Goal: Task Accomplishment & Management: Manage account settings

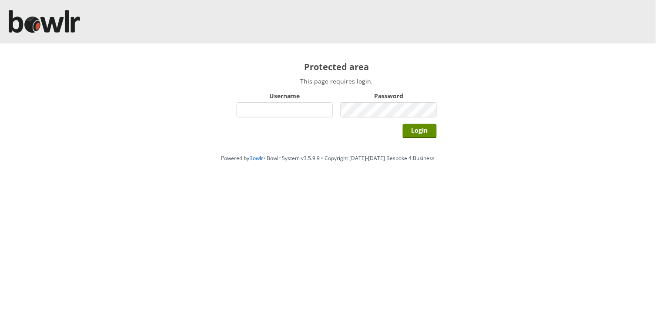
type input "hornseaindoorbowlsclub"
click at [359, 117] on div "Password" at bounding box center [388, 105] width 96 height 30
click at [403, 124] on input "Login" at bounding box center [420, 131] width 34 height 14
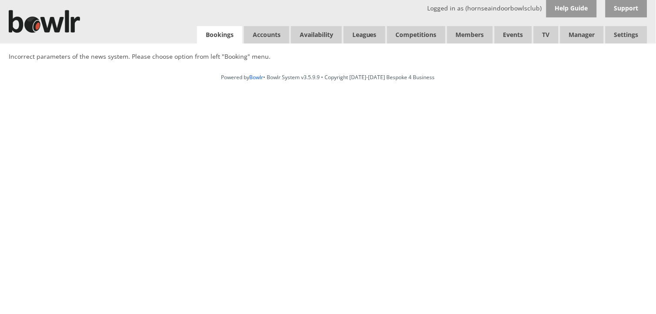
click at [227, 37] on link "Bookings" at bounding box center [219, 35] width 45 height 18
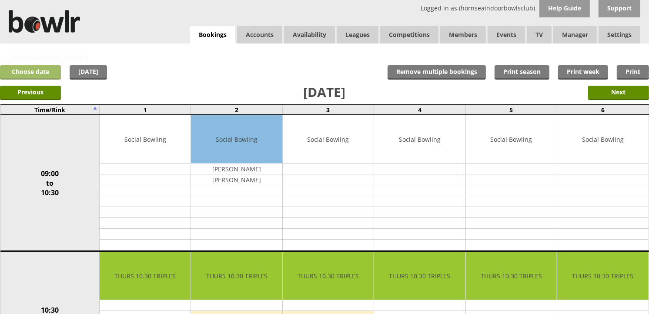
click at [53, 71] on link "Choose date" at bounding box center [30, 72] width 61 height 14
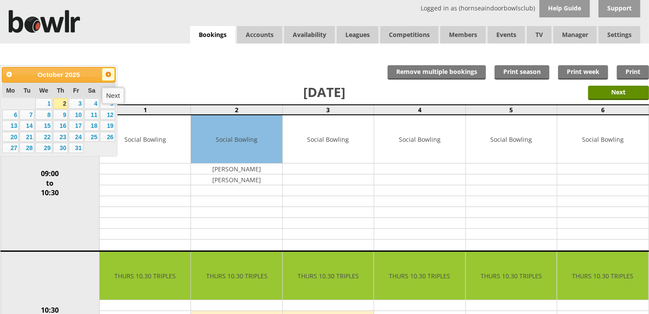
click at [105, 75] on span "Next" at bounding box center [108, 74] width 7 height 7
click at [91, 140] on link "22" at bounding box center [91, 137] width 15 height 10
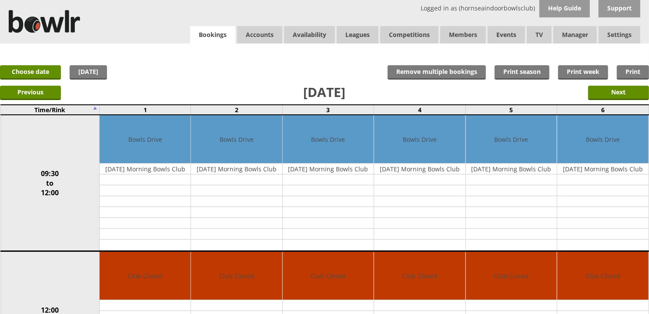
click at [200, 40] on link "Bookings" at bounding box center [212, 35] width 45 height 18
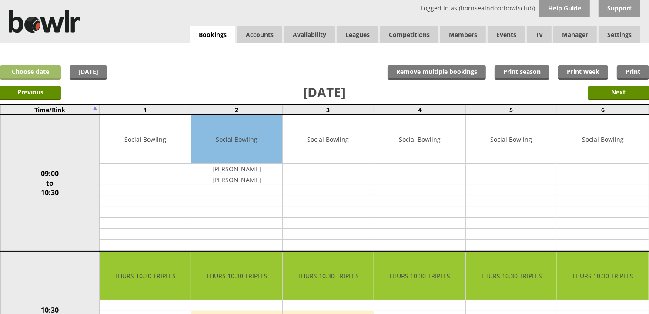
click at [57, 70] on link "Choose date" at bounding box center [30, 72] width 61 height 14
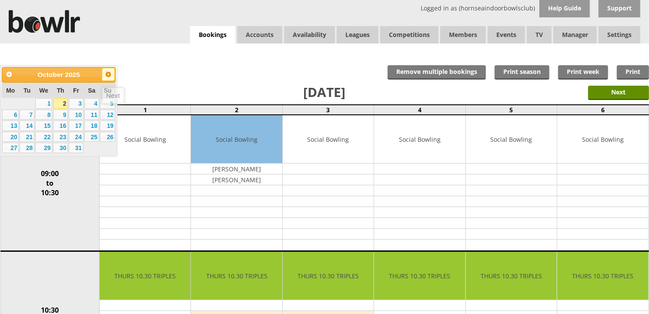
click at [109, 75] on span "Next" at bounding box center [108, 74] width 7 height 7
click at [92, 140] on link "22" at bounding box center [91, 137] width 15 height 10
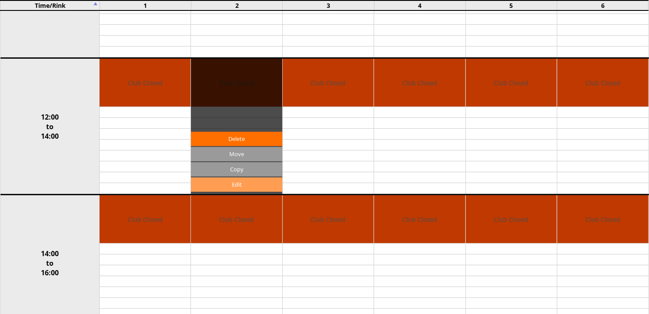
scroll to position [193, 0]
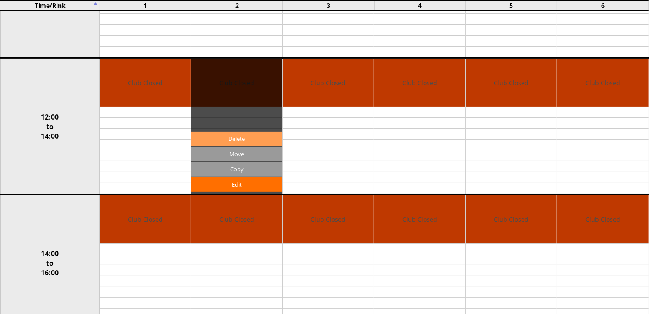
click at [257, 139] on link "Delete" at bounding box center [236, 139] width 91 height 14
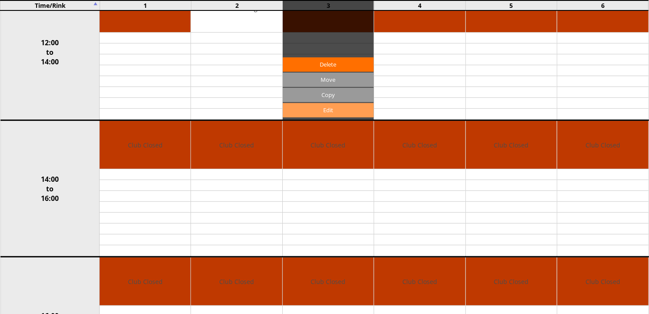
scroll to position [290, 0]
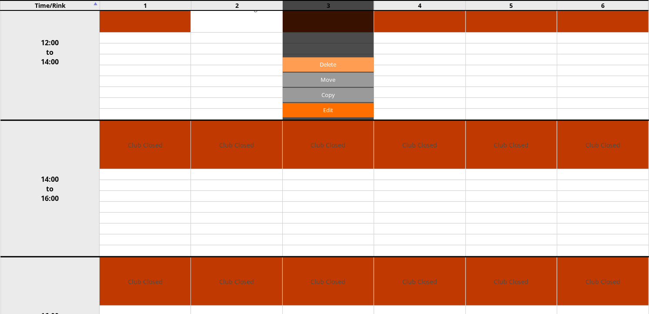
click at [332, 67] on link "Delete" at bounding box center [328, 64] width 91 height 14
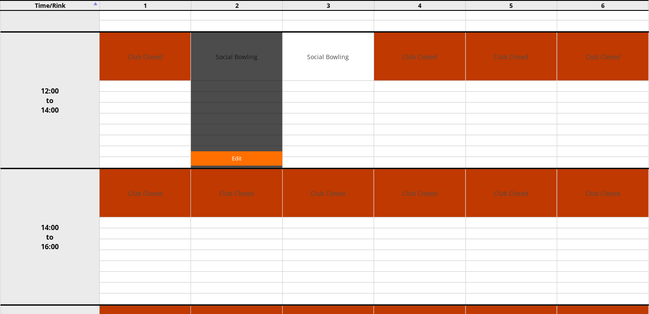
scroll to position [241, 0]
click at [256, 158] on link "Edit" at bounding box center [236, 158] width 91 height 14
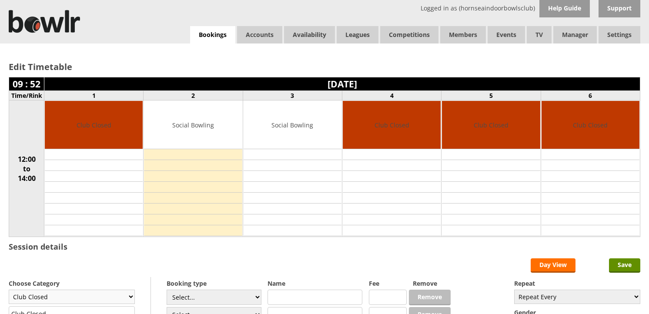
click at [130, 290] on select "Club Closed Singles League Triples League Pairs League Friendly Social Bowling …" at bounding box center [72, 297] width 126 height 14
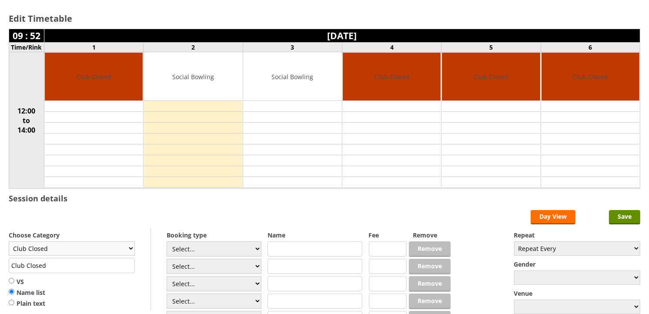
scroll to position [48, 0]
select select "135"
click at [9, 242] on select "Club Closed Singles League Triples League Pairs League Friendly Social Bowling …" at bounding box center [72, 248] width 126 height 14
drag, startPoint x: 92, startPoint y: 261, endPoint x: -2, endPoint y: 273, distance: 95.1
click at [0, 273] on html "Logged in as (hornseaindoorbowlsclub) Help Guide Support Bookings Accounts Rink…" at bounding box center [324, 201] width 649 height 498
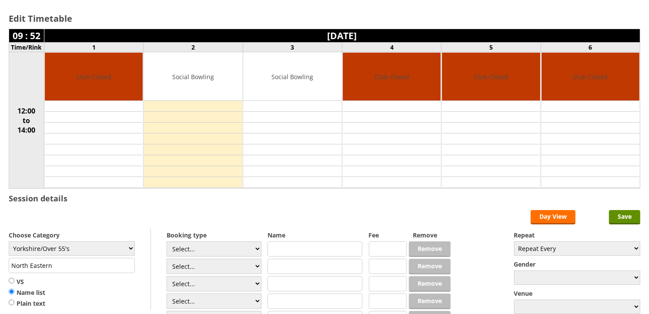
type input "North Eastern"
click at [272, 248] on input "text" at bounding box center [314, 248] width 95 height 15
type input "12pm Start"
click at [296, 267] on input "text" at bounding box center [314, 266] width 95 height 15
type input "Vs Leeds"
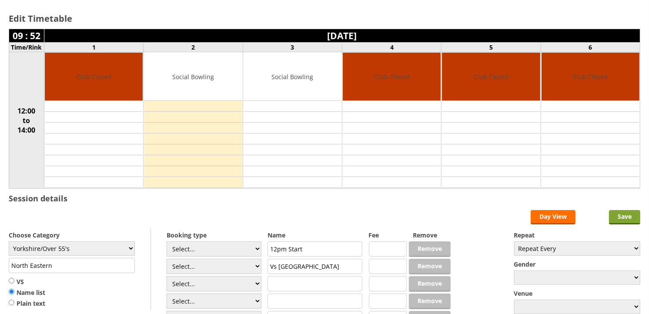
click at [631, 220] on input "Save" at bounding box center [624, 217] width 31 height 14
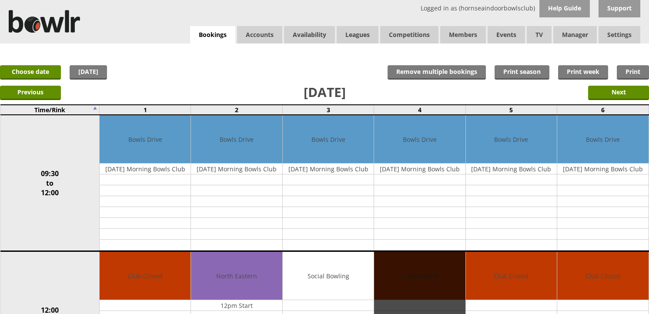
scroll to position [97, 0]
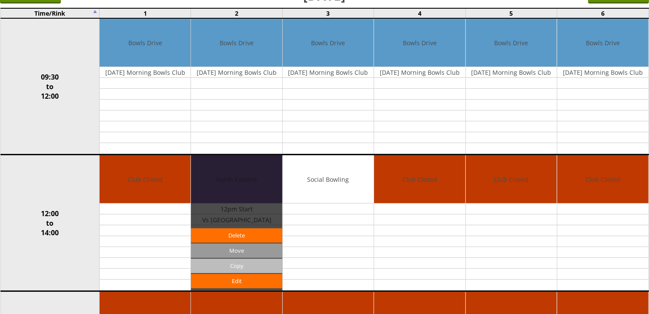
click at [254, 261] on input "Copy" at bounding box center [236, 266] width 91 height 14
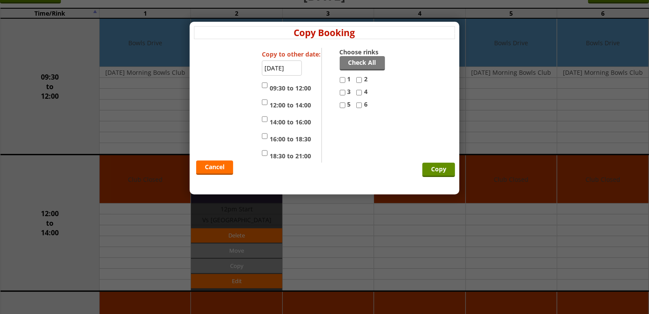
click at [290, 122] on label "14:00 to 16:00" at bounding box center [286, 120] width 49 height 13
click at [267, 122] on input "14:00 to 16:00" at bounding box center [265, 119] width 6 height 10
checkbox input "true"
click at [288, 107] on label "12:00 to 14:00" at bounding box center [286, 103] width 49 height 13
click at [267, 107] on input "12:00 to 14:00" at bounding box center [265, 102] width 6 height 10
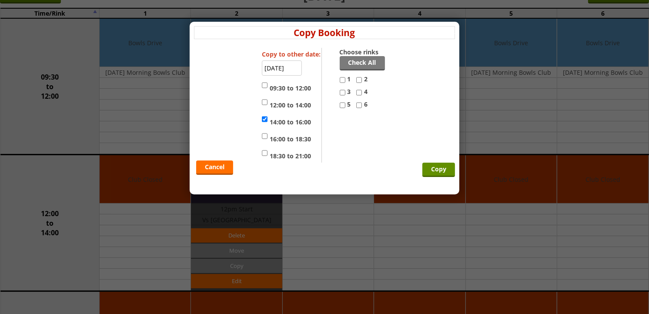
checkbox input "true"
click at [296, 123] on label "14:00 to 16:00" at bounding box center [286, 120] width 49 height 13
click at [267, 123] on input "14:00 to 16:00" at bounding box center [265, 119] width 6 height 10
checkbox input "false"
click at [347, 92] on label "3" at bounding box center [348, 93] width 17 height 13
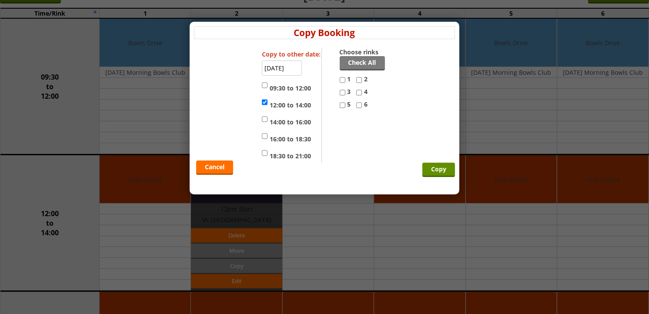
click at [345, 92] on input "3" at bounding box center [343, 92] width 6 height 10
checkbox input "true"
click at [438, 166] on input "Copy" at bounding box center [438, 170] width 33 height 14
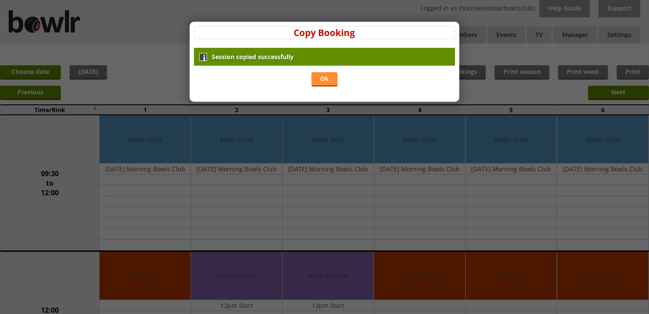
click at [323, 82] on link "Ok" at bounding box center [324, 79] width 26 height 14
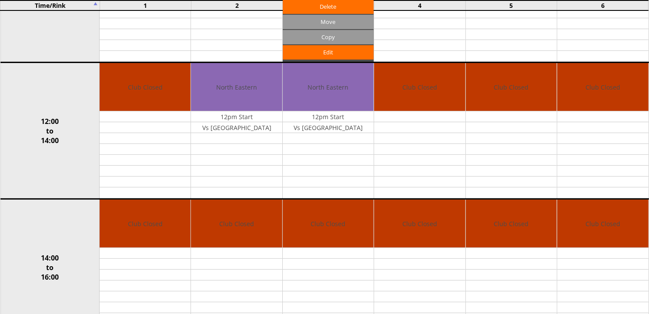
scroll to position [290, 0]
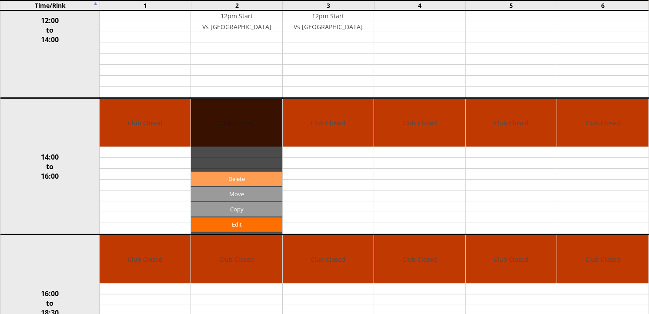
click at [269, 172] on link "Delete" at bounding box center [236, 179] width 91 height 14
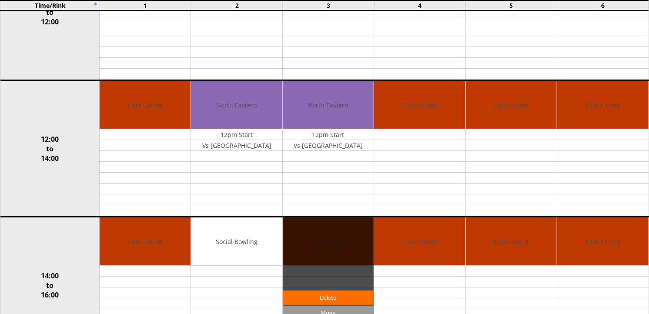
scroll to position [193, 0]
click at [305, 292] on link "Delete" at bounding box center [328, 297] width 91 height 14
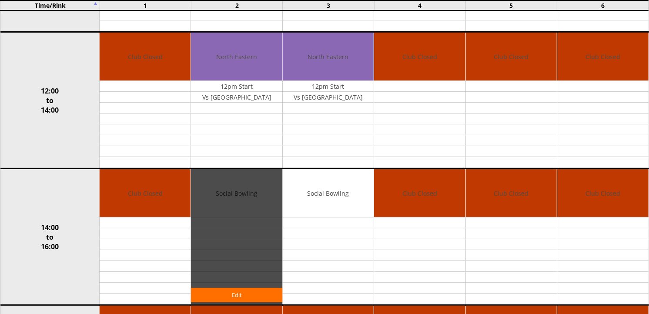
scroll to position [241, 0]
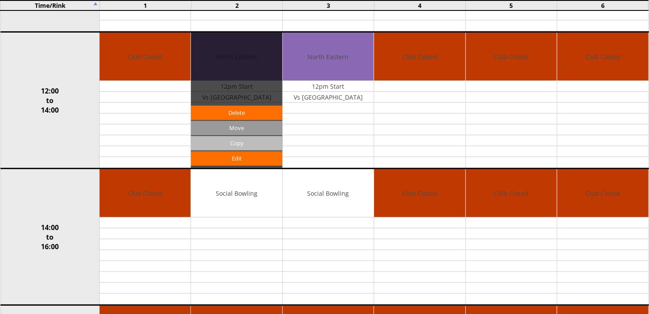
click at [252, 139] on input "Copy" at bounding box center [236, 143] width 91 height 14
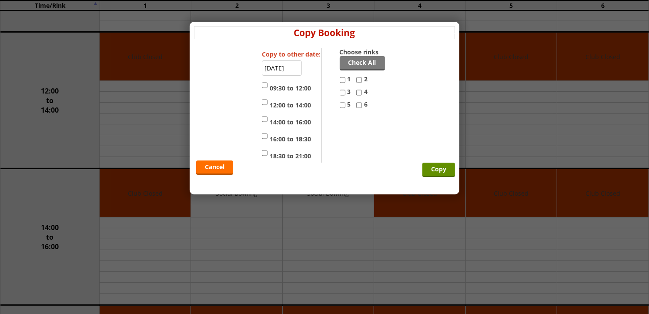
click at [290, 120] on label "14:00 to 16:00" at bounding box center [286, 120] width 49 height 13
click at [267, 120] on input "14:00 to 16:00" at bounding box center [265, 119] width 6 height 10
checkbox input "true"
click at [348, 89] on label "3" at bounding box center [348, 93] width 17 height 13
click at [345, 89] on input "3" at bounding box center [343, 92] width 6 height 10
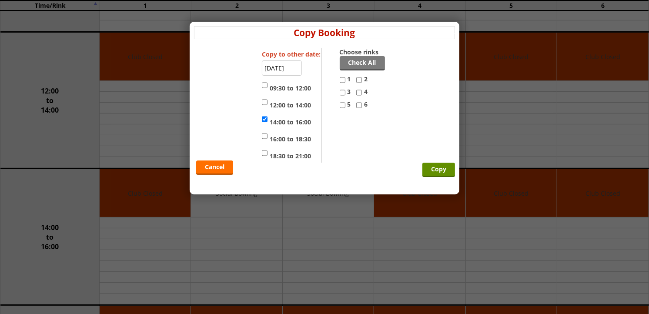
checkbox input "true"
click at [363, 79] on label "2" at bounding box center [364, 81] width 17 height 13
click at [362, 79] on input "2" at bounding box center [359, 80] width 6 height 10
checkbox input "true"
click at [427, 173] on input "Copy" at bounding box center [438, 170] width 33 height 14
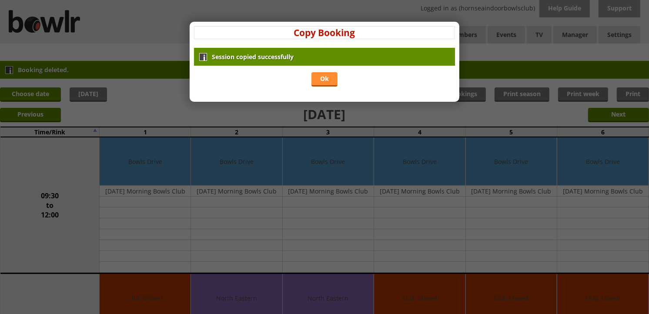
click at [324, 83] on link "Ok" at bounding box center [324, 79] width 26 height 14
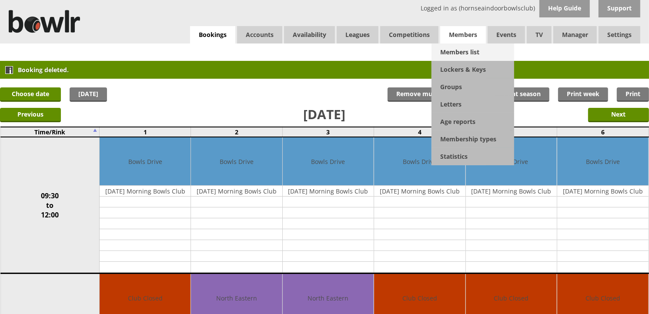
click at [471, 47] on link "Members list" at bounding box center [472, 51] width 83 height 17
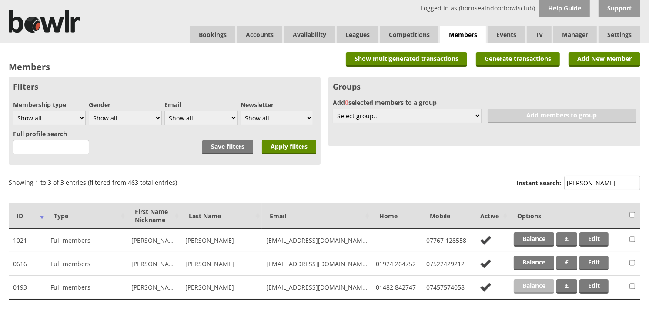
type input "jones"
click at [521, 283] on link "Balance" at bounding box center [534, 286] width 40 height 14
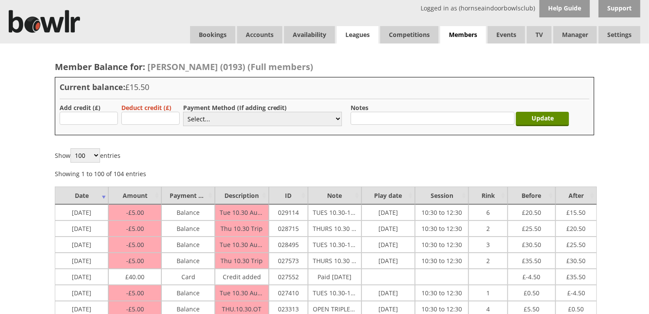
click at [366, 34] on link "Leagues" at bounding box center [358, 34] width 42 height 17
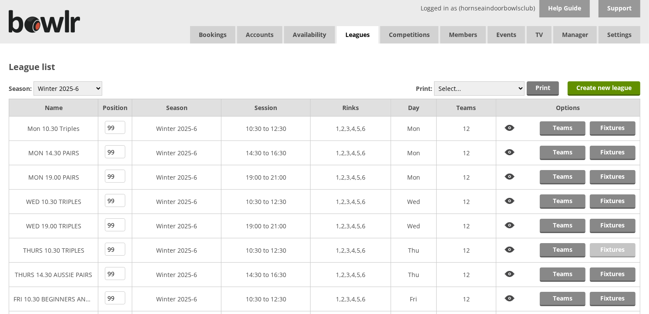
click at [609, 249] on link "Fixtures" at bounding box center [613, 250] width 46 height 14
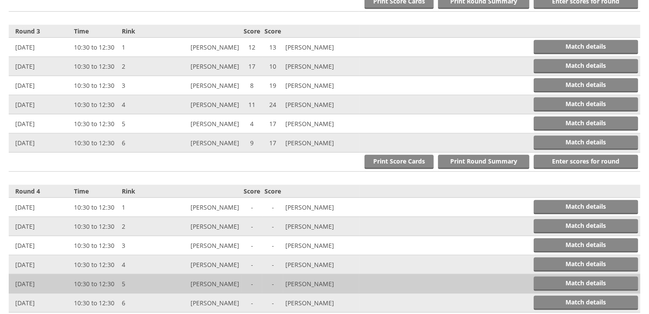
scroll to position [628, 0]
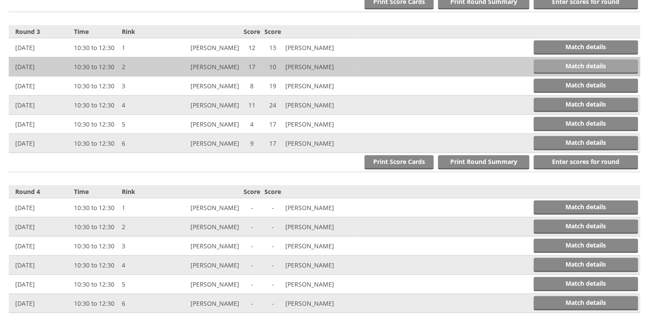
click at [548, 67] on link "Match details" at bounding box center [586, 67] width 104 height 14
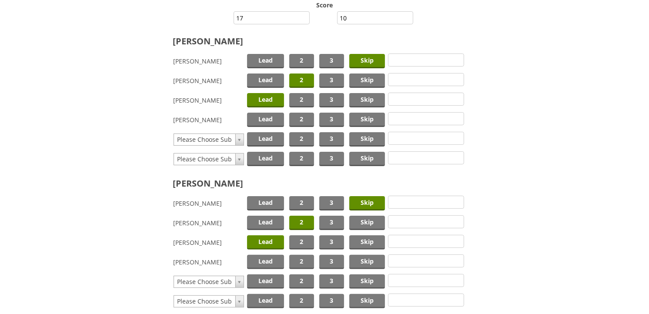
scroll to position [198, 0]
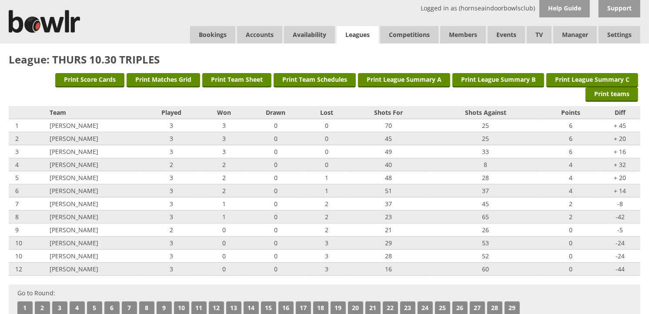
click at [369, 39] on link "Leagues" at bounding box center [358, 35] width 42 height 18
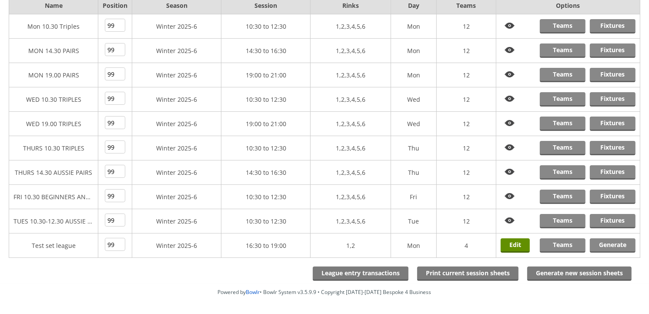
scroll to position [86, 0]
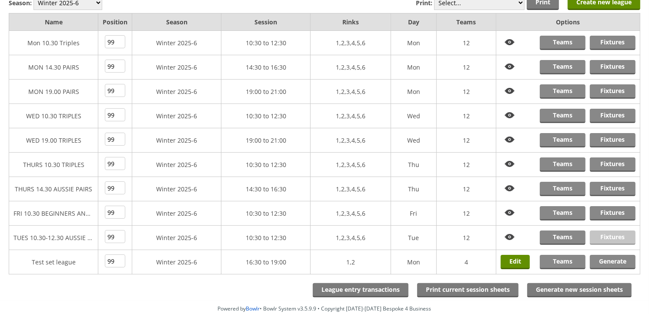
click at [602, 237] on link "Fixtures" at bounding box center [613, 237] width 46 height 14
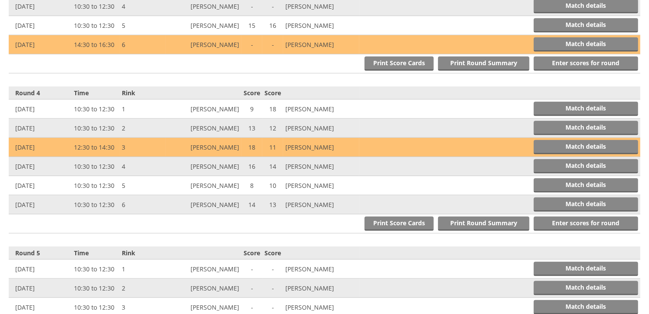
scroll to position [724, 0]
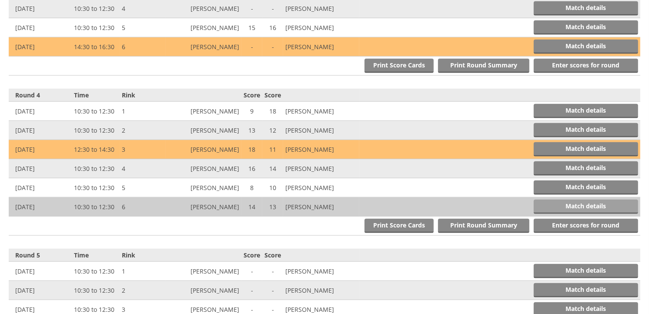
click at [545, 200] on link "Match details" at bounding box center [586, 207] width 104 height 14
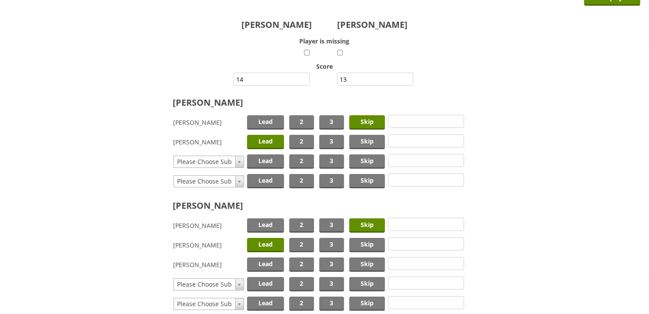
scroll to position [97, 0]
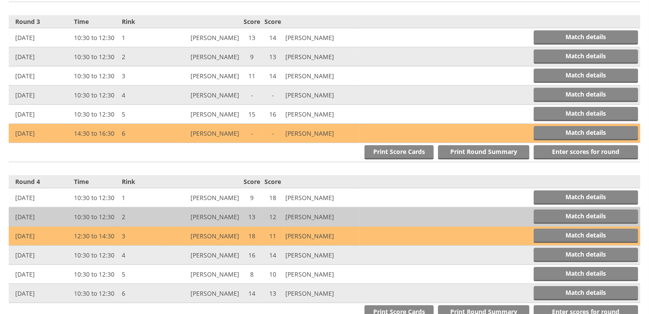
scroll to position [628, 0]
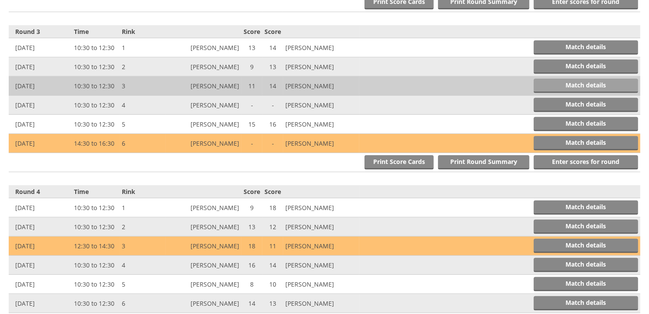
click at [575, 80] on link "Match details" at bounding box center [586, 86] width 104 height 14
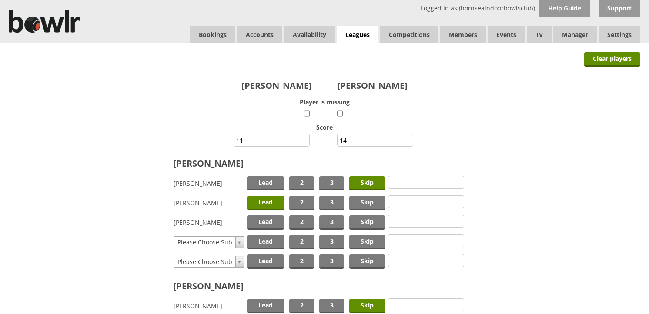
scroll to position [97, 0]
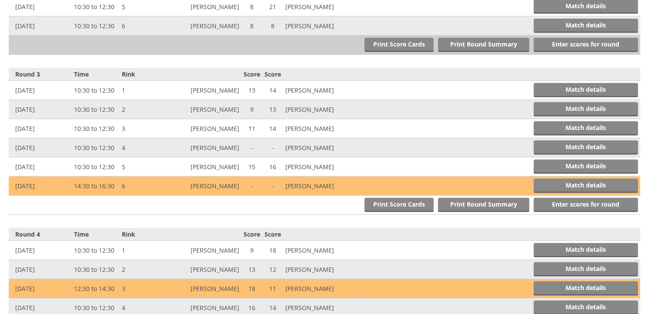
scroll to position [483, 0]
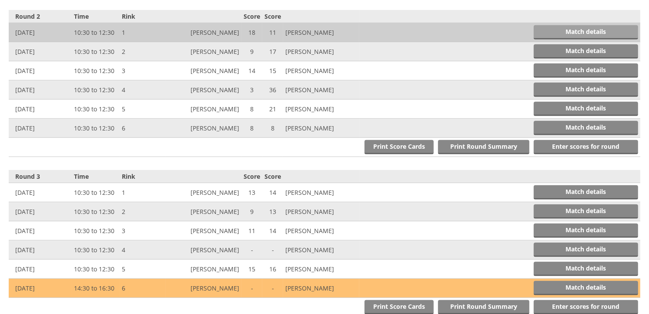
click at [554, 25] on link "Match details" at bounding box center [586, 32] width 104 height 14
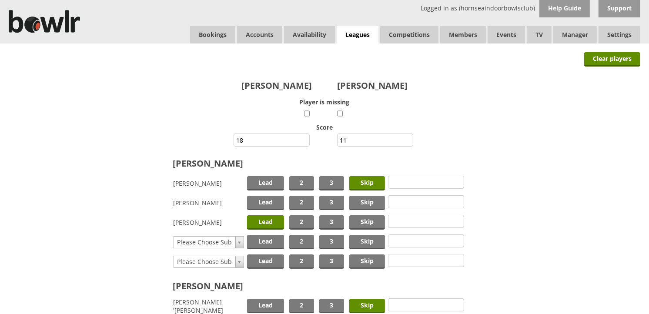
click at [274, 215] on span "Lead" at bounding box center [265, 222] width 37 height 14
click at [274, 202] on span "Lead" at bounding box center [265, 203] width 37 height 14
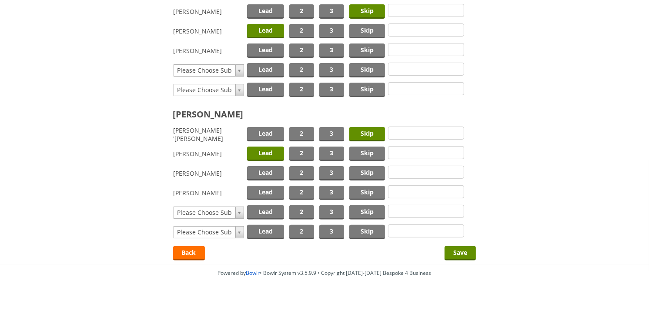
scroll to position [179, 0]
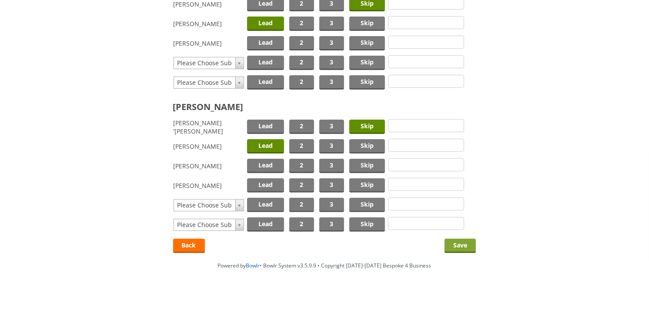
click at [465, 240] on input "Save" at bounding box center [459, 246] width 31 height 14
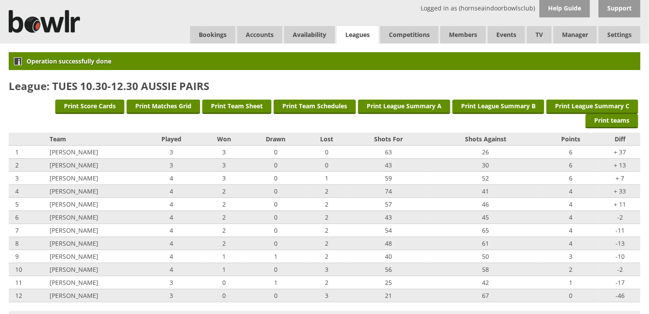
click at [369, 40] on link "Leagues" at bounding box center [358, 35] width 42 height 18
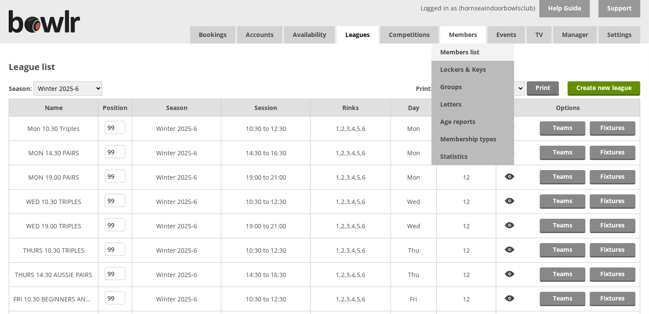
click at [463, 44] on link "Members list" at bounding box center [472, 51] width 83 height 17
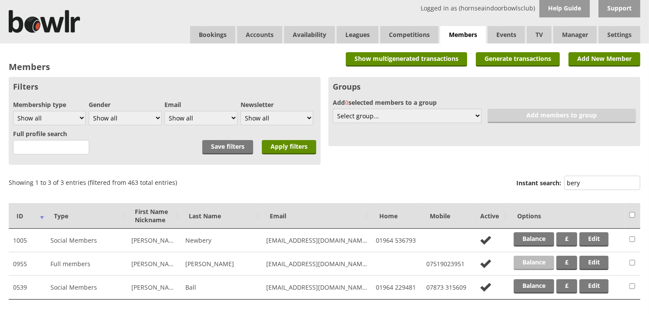
type input "bery"
click at [527, 258] on link "Balance" at bounding box center [534, 263] width 40 height 14
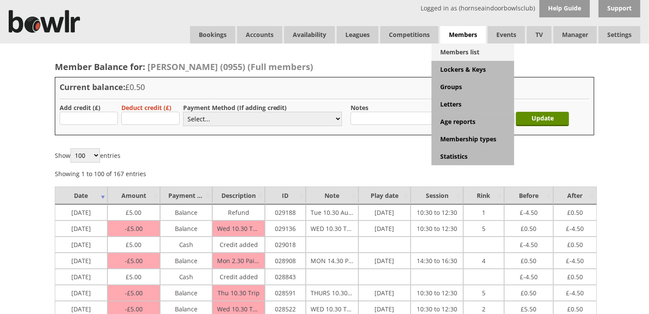
click at [463, 46] on link "Members list" at bounding box center [472, 51] width 83 height 17
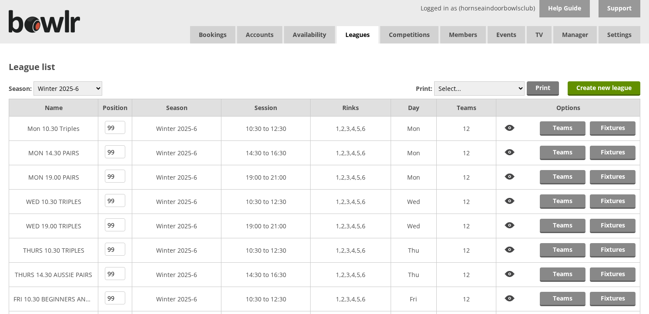
scroll to position [134, 0]
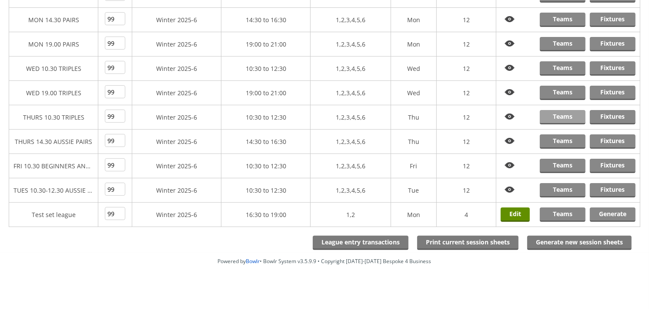
click at [551, 117] on link "Teams" at bounding box center [563, 117] width 46 height 14
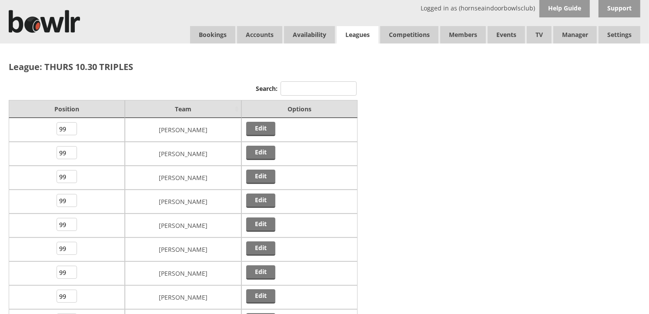
click at [361, 33] on link "Leagues" at bounding box center [358, 35] width 42 height 18
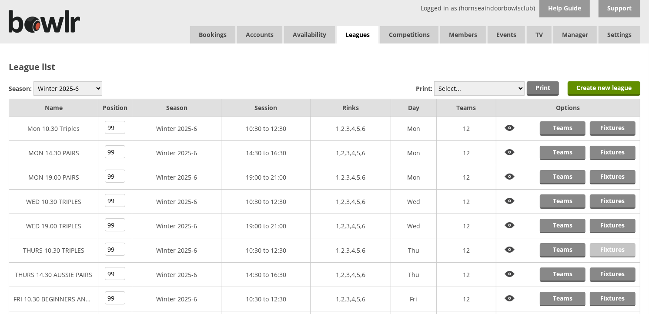
click at [604, 248] on link "Fixtures" at bounding box center [613, 250] width 46 height 14
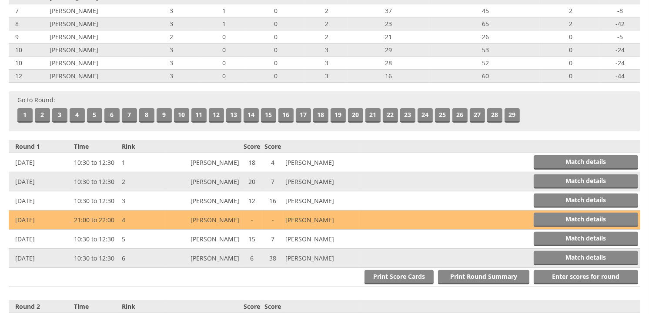
scroll to position [241, 0]
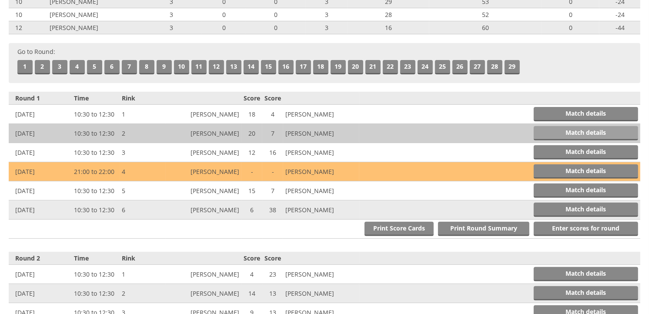
click at [548, 126] on link "Match details" at bounding box center [586, 133] width 104 height 14
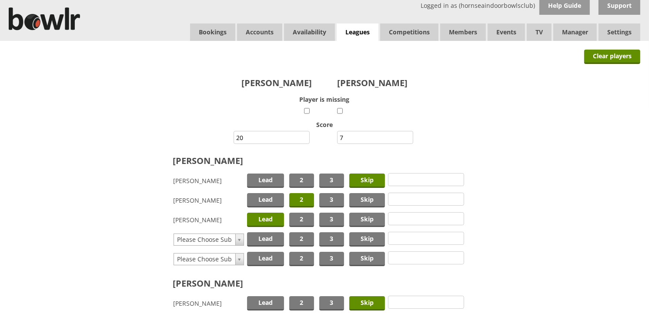
scroll to position [97, 0]
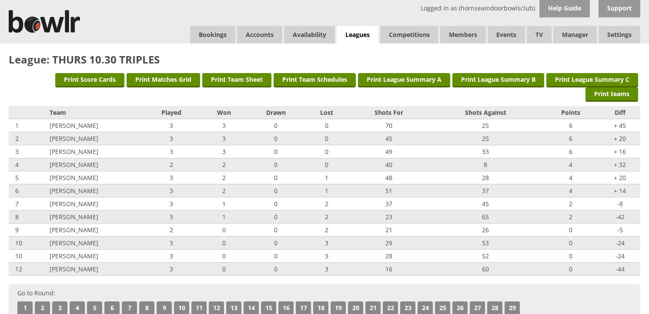
scroll to position [338, 0]
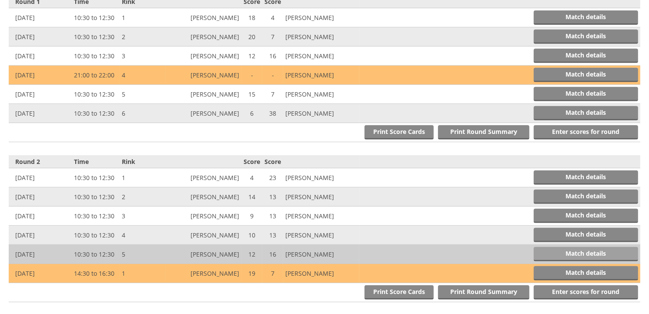
click at [553, 248] on link "Match details" at bounding box center [586, 254] width 104 height 14
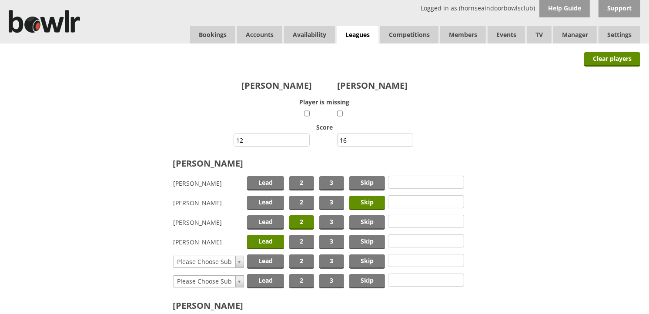
click at [268, 238] on span "Lead" at bounding box center [265, 242] width 37 height 14
click at [271, 180] on span "Lead" at bounding box center [265, 183] width 37 height 14
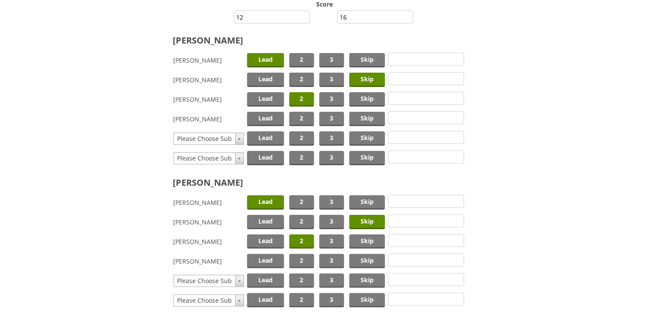
scroll to position [145, 0]
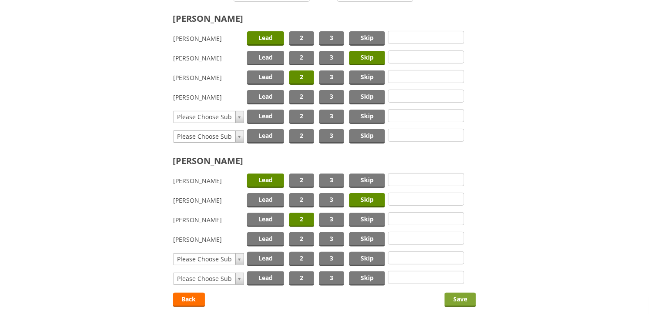
click at [469, 293] on input "Save" at bounding box center [459, 300] width 31 height 14
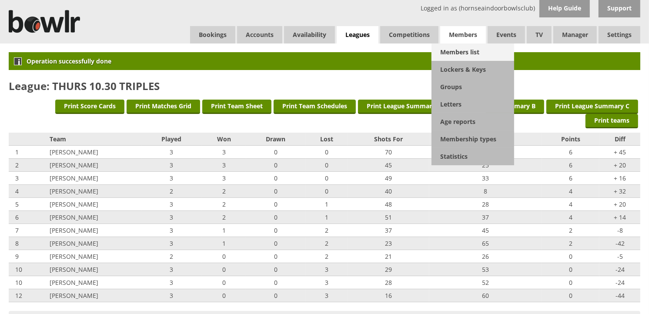
click at [454, 51] on link "Members list" at bounding box center [472, 51] width 83 height 17
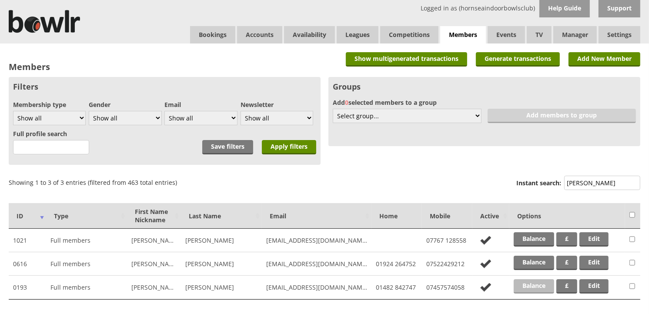
type input "[PERSON_NAME]"
click at [524, 284] on link "Balance" at bounding box center [534, 286] width 40 height 14
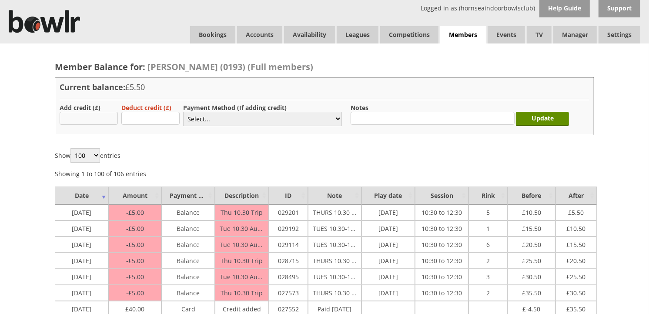
click at [103, 114] on input "text" at bounding box center [89, 118] width 58 height 13
type input "40"
click at [199, 122] on select "Select... Cash Card Cheque Bank Transfer Other Member Card Gift Voucher Balance" at bounding box center [262, 119] width 159 height 14
select select "1"
click at [183, 112] on select "Select... Cash Card Cheque Bank Transfer Other Member Card Gift Voucher Balance" at bounding box center [262, 119] width 159 height 14
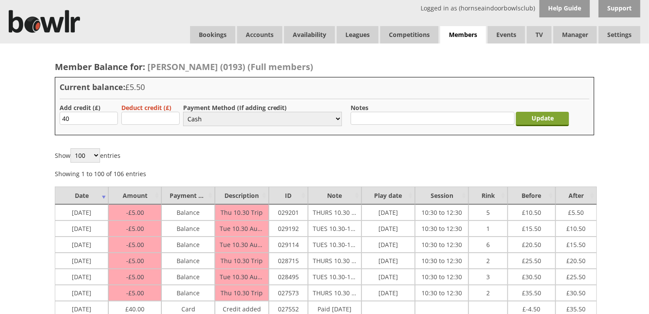
click at [538, 115] on input "Update" at bounding box center [542, 119] width 53 height 14
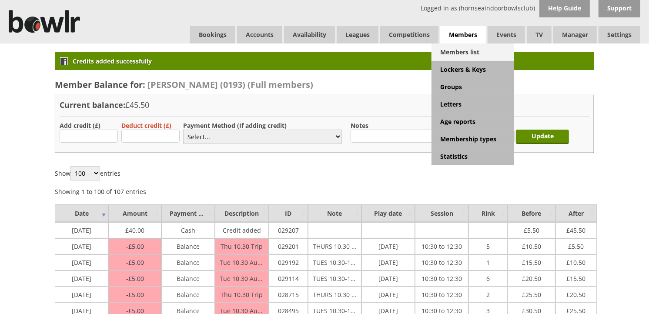
click at [472, 48] on link "Members list" at bounding box center [472, 51] width 83 height 17
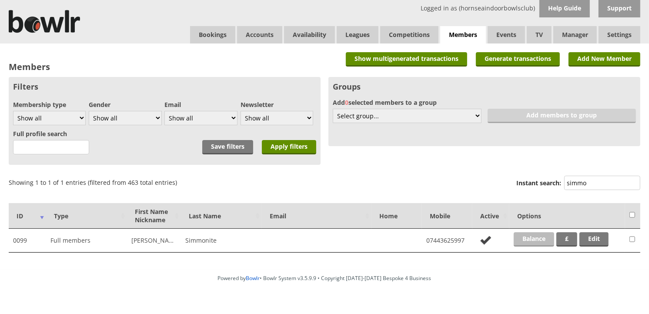
type input "simmo"
click at [531, 236] on link "Balance" at bounding box center [534, 239] width 40 height 14
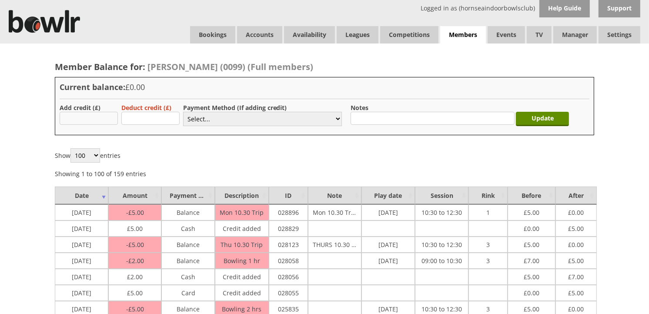
type input "5.00"
click at [198, 118] on select "Select... Cash Card Cheque Bank Transfer Other Member Card Gift Voucher Balance" at bounding box center [262, 119] width 159 height 14
select select "1"
click at [183, 112] on select "Select... Cash Card Cheque Bank Transfer Other Member Card Gift Voucher Balance" at bounding box center [262, 119] width 159 height 14
click at [525, 118] on input "Update" at bounding box center [542, 119] width 53 height 14
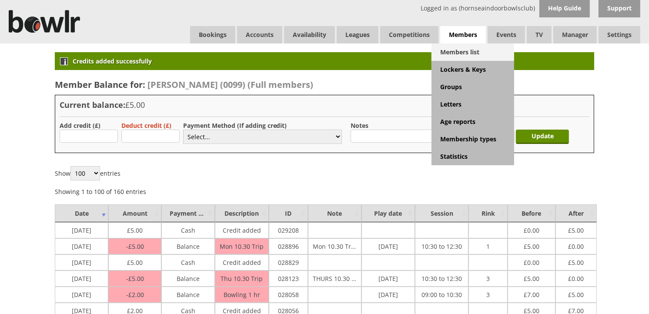
click at [467, 50] on link "Members list" at bounding box center [472, 51] width 83 height 17
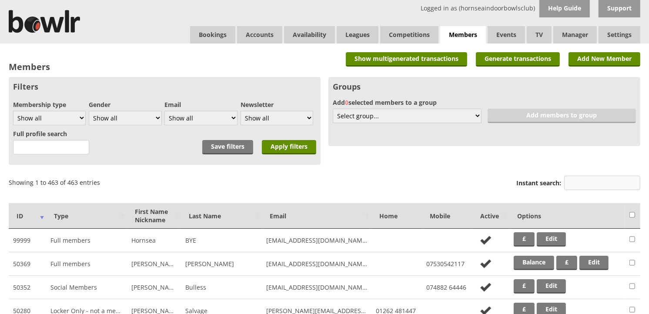
click at [579, 186] on input "Instant search:" at bounding box center [602, 183] width 76 height 14
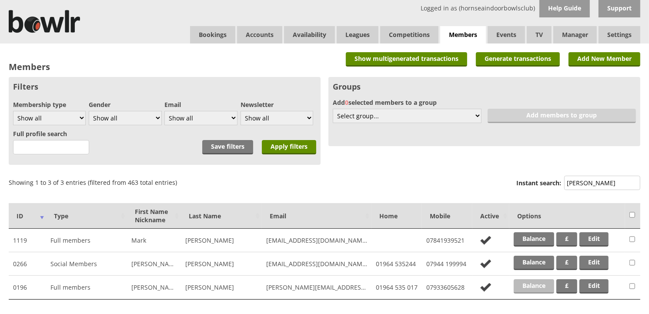
type input "evans"
click at [539, 282] on link "Balance" at bounding box center [534, 286] width 40 height 14
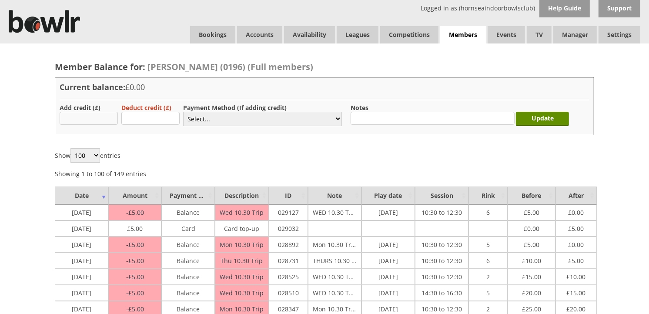
click at [67, 119] on input "text" at bounding box center [89, 118] width 58 height 13
type input "20.00"
click at [197, 122] on select "Select... Cash Card Cheque Bank Transfer Other Member Card Gift Voucher Balance" at bounding box center [262, 119] width 159 height 14
select select "1"
click at [183, 112] on select "Select... Cash Card Cheque Bank Transfer Other Member Card Gift Voucher Balance" at bounding box center [262, 119] width 159 height 14
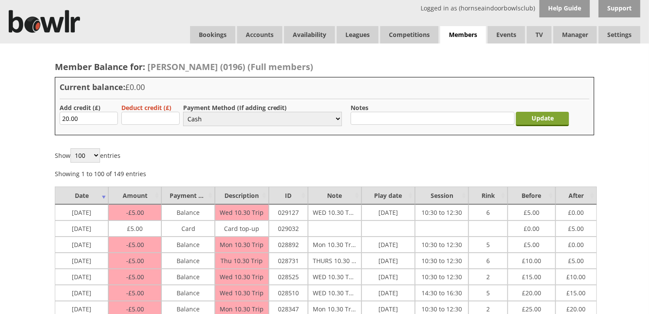
click at [549, 117] on input "Update" at bounding box center [542, 119] width 53 height 14
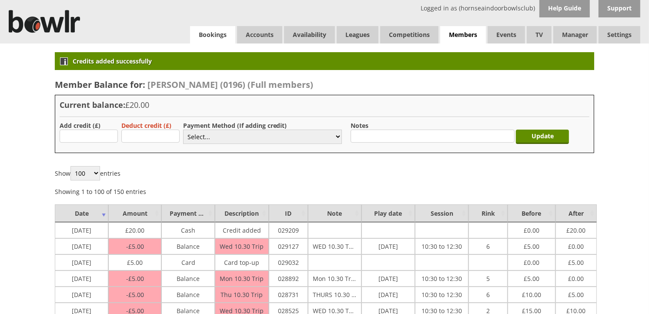
click at [215, 34] on link "Bookings" at bounding box center [212, 34] width 45 height 17
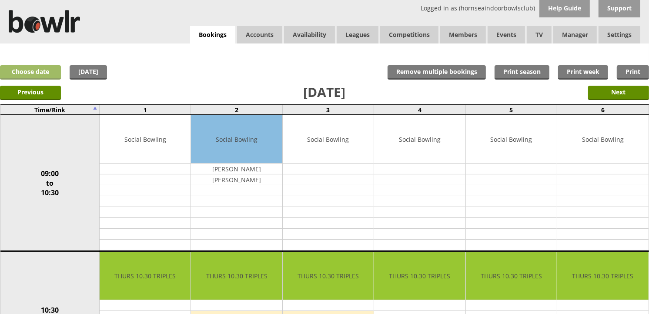
click at [33, 76] on link "Choose date" at bounding box center [30, 72] width 61 height 14
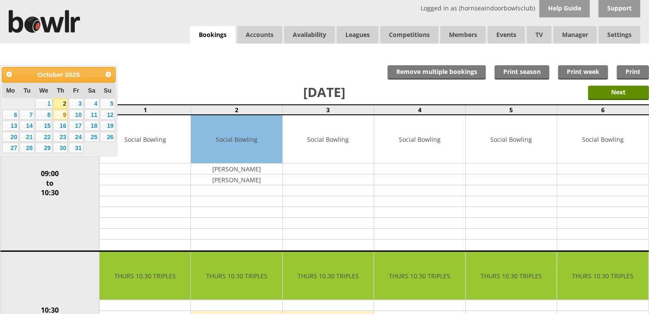
click at [63, 117] on link "9" at bounding box center [60, 115] width 15 height 10
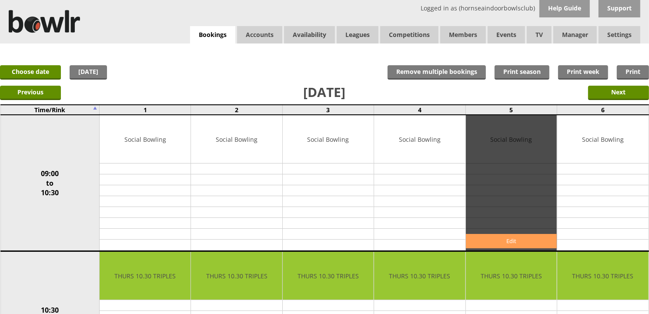
click at [508, 240] on link "Edit" at bounding box center [511, 241] width 91 height 14
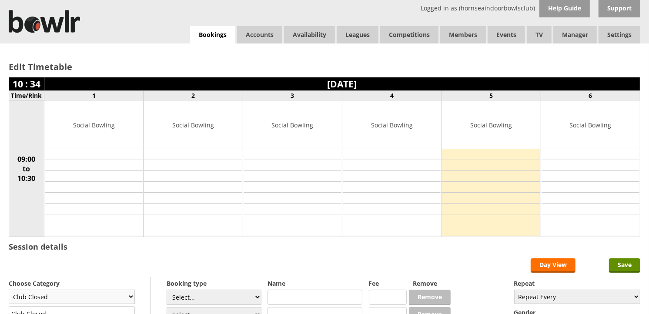
click at [120, 299] on select "Club Closed Singles League Triples League Pairs League Friendly Social Bowling …" at bounding box center [72, 297] width 126 height 14
select select "132"
click at [9, 290] on select "Club Closed Singles League Triples League Pairs League Friendly Social Bowling …" at bounding box center [72, 297] width 126 height 14
type input "Social Bowling"
click at [257, 298] on select "Select... Club Competition (Member) Club Competition (Visitor) National (Member…" at bounding box center [214, 297] width 95 height 15
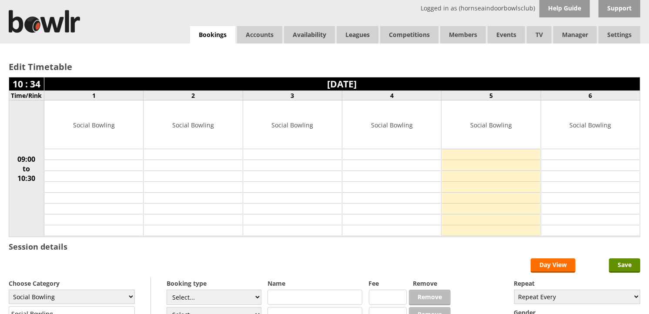
select select "1_54"
click at [167, 290] on select "Select... Club Competition (Member) Club Competition (Visitor) National (Member…" at bounding box center [214, 297] width 95 height 15
type input "3.0000"
click at [254, 297] on select "Select... Club Competition (Member) Club Competition (Visitor) National (Member…" at bounding box center [214, 297] width 95 height 15
select select "0_54"
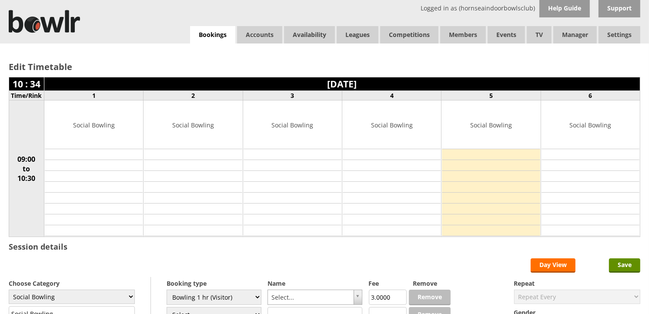
click at [167, 290] on select "Select... Club Competition (Member) Club Competition (Visitor) National (Member…" at bounding box center [214, 297] width 95 height 15
type input "6.0000"
click at [254, 298] on select "Select... Club Competition (Member) Club Competition (Visitor) National (Member…" at bounding box center [214, 297] width 95 height 15
select select
click at [167, 290] on select "Select... Club Competition (Member) Club Competition (Visitor) National (Member…" at bounding box center [214, 297] width 95 height 15
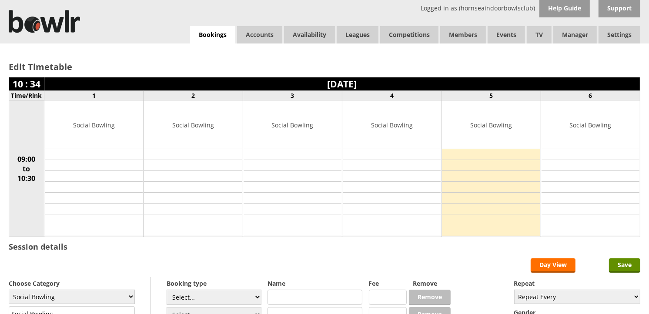
click at [303, 302] on input "text" at bounding box center [314, 297] width 95 height 15
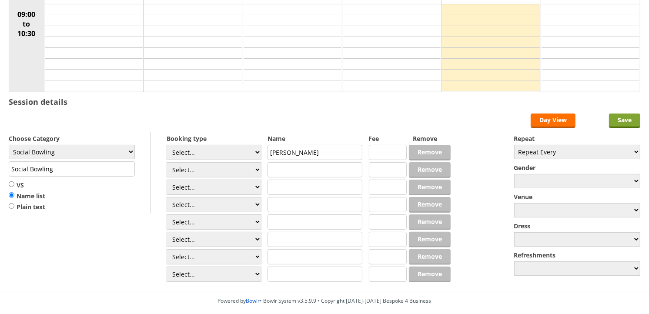
type input "Veronica Crees"
click at [630, 122] on input "Save" at bounding box center [624, 120] width 31 height 14
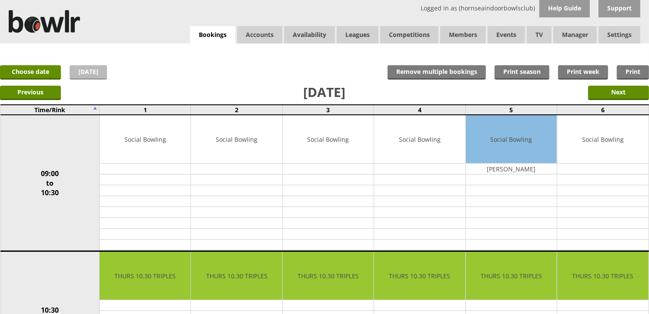
click at [79, 69] on link "[DATE]" at bounding box center [88, 72] width 37 height 14
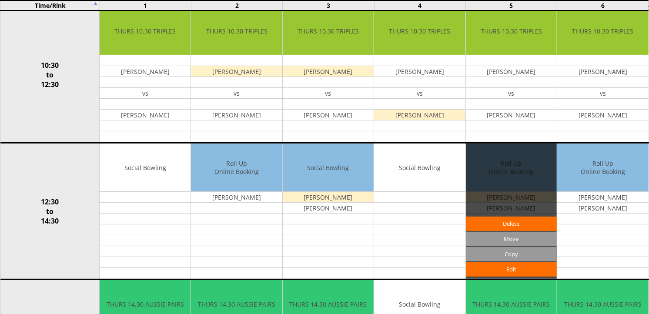
scroll to position [290, 0]
